Goal: Transaction & Acquisition: Download file/media

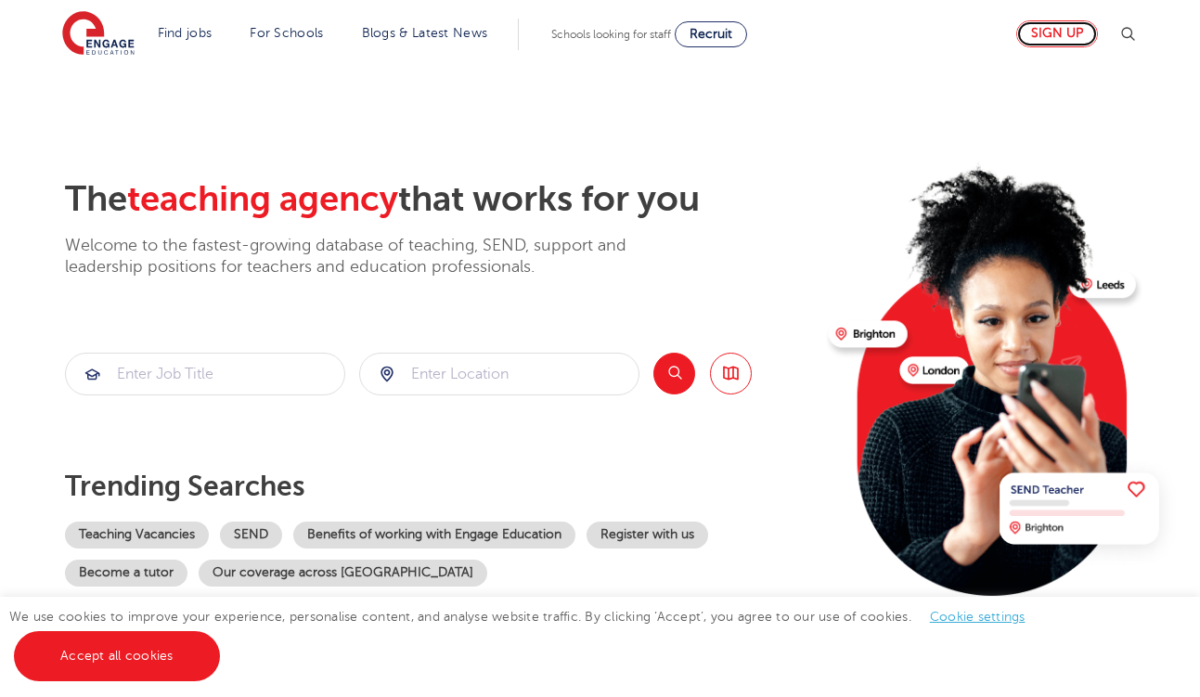
click at [1048, 33] on link "Sign up" at bounding box center [1057, 33] width 82 height 27
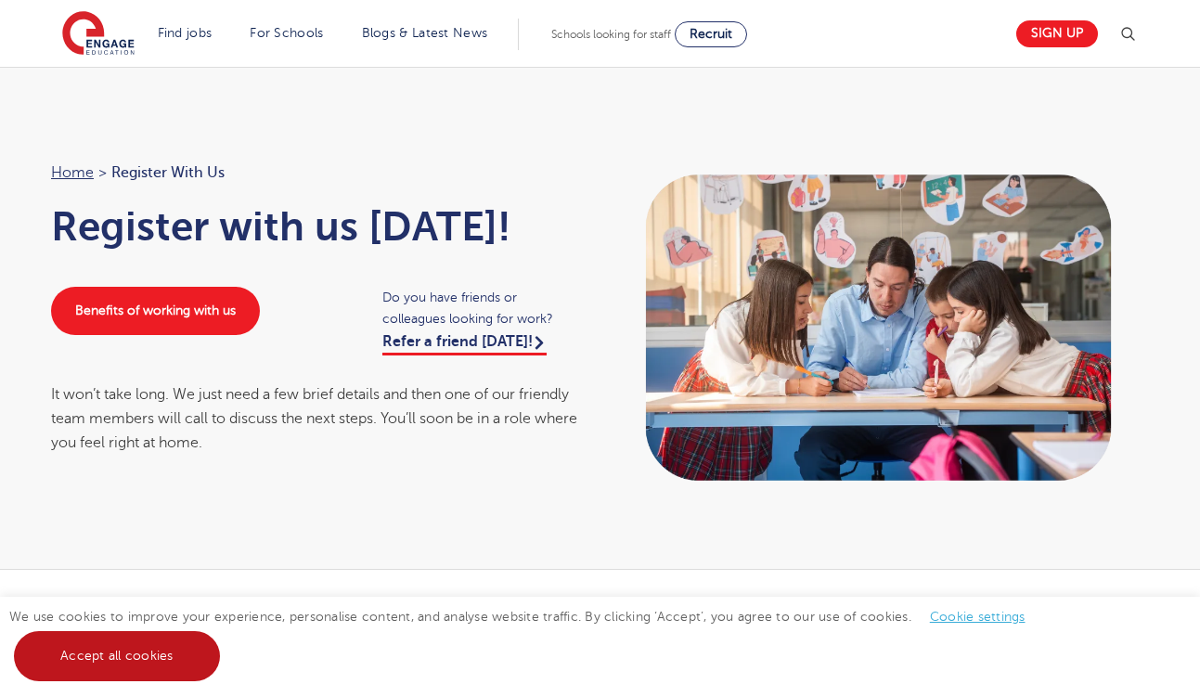
click at [121, 655] on link "Accept all cookies" at bounding box center [117, 656] width 206 height 50
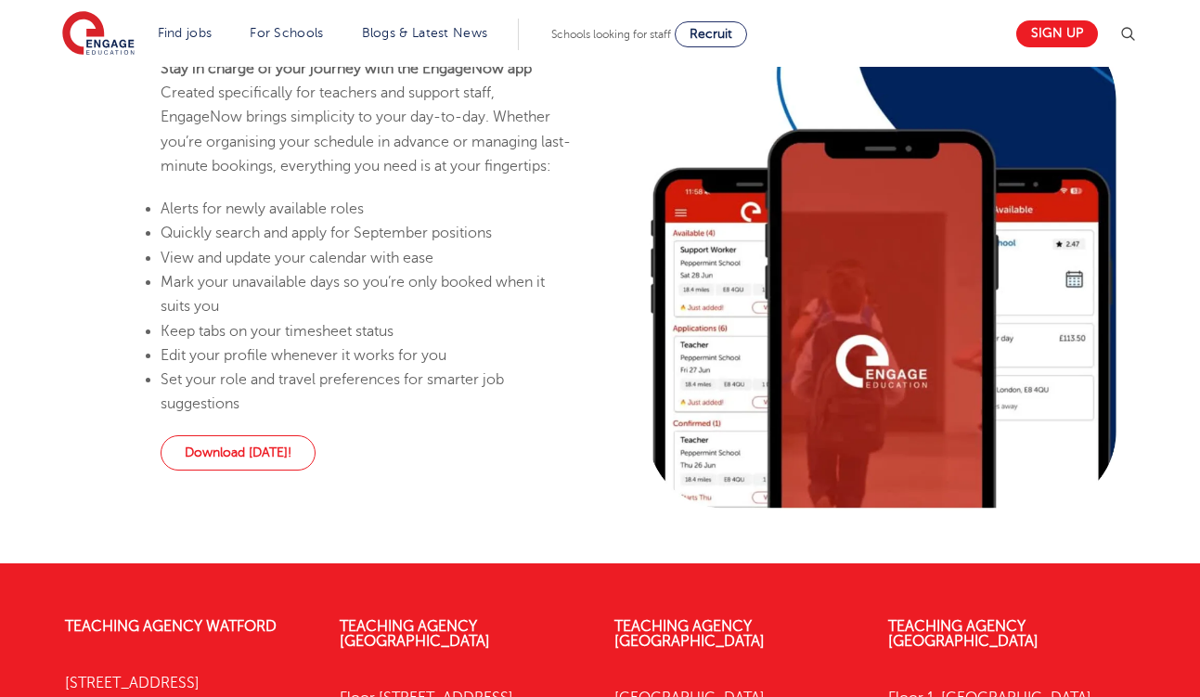
scroll to position [1776, 0]
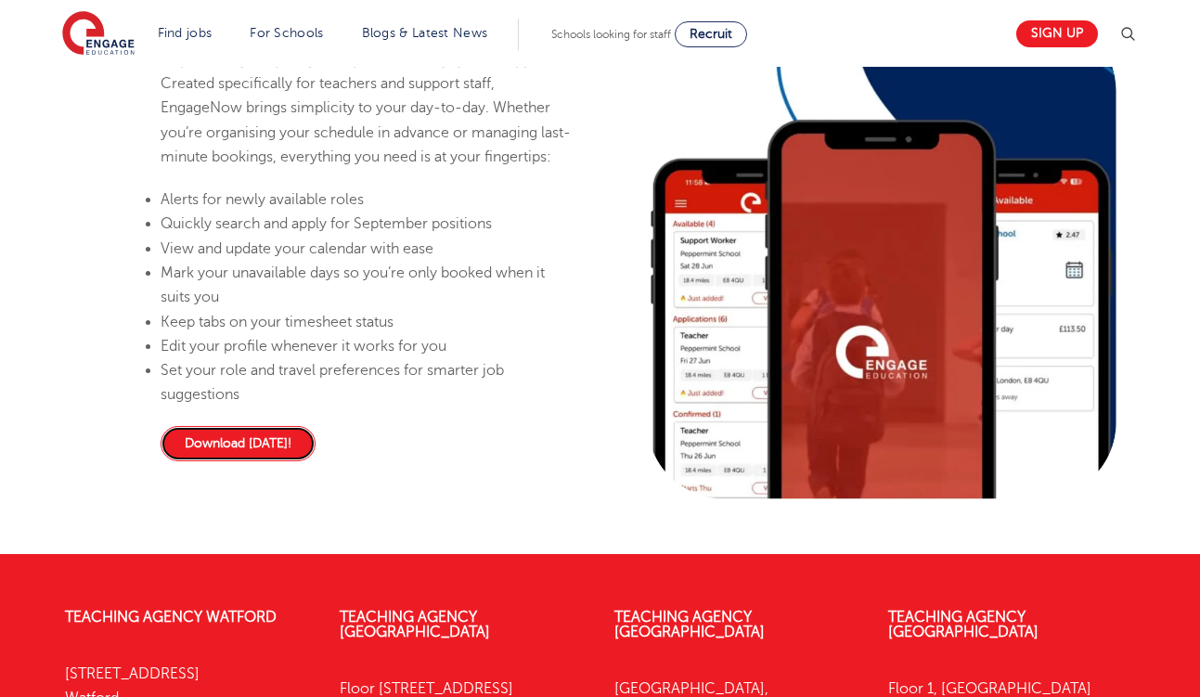
click at [204, 458] on link "Download [DATE]!" at bounding box center [238, 443] width 155 height 35
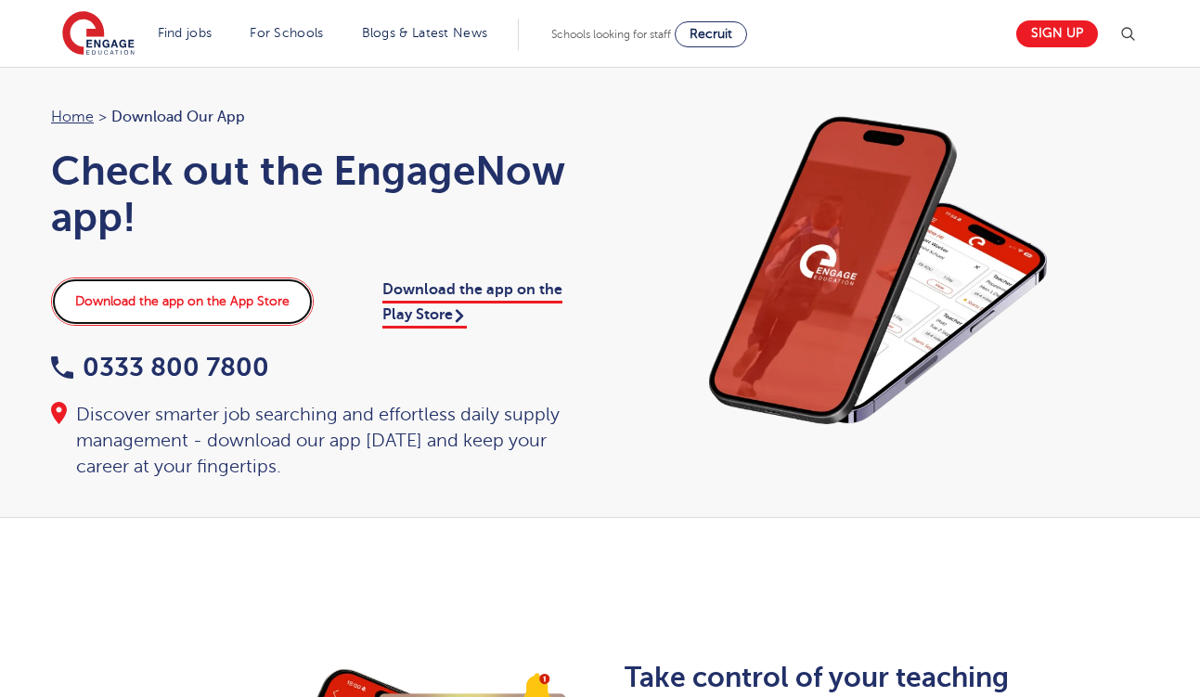
click at [245, 308] on link "Download the app on the App Store" at bounding box center [182, 301] width 263 height 48
